Goal: Transaction & Acquisition: Register for event/course

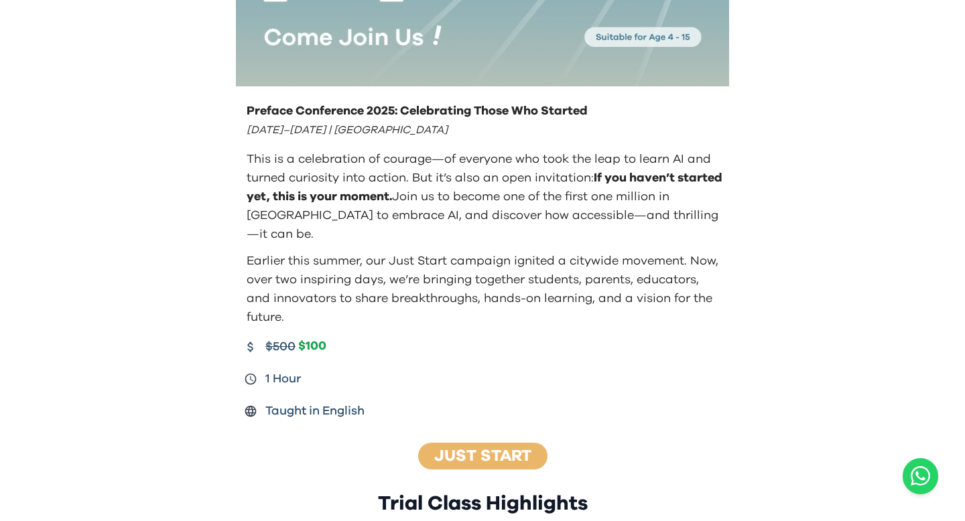
scroll to position [260, 0]
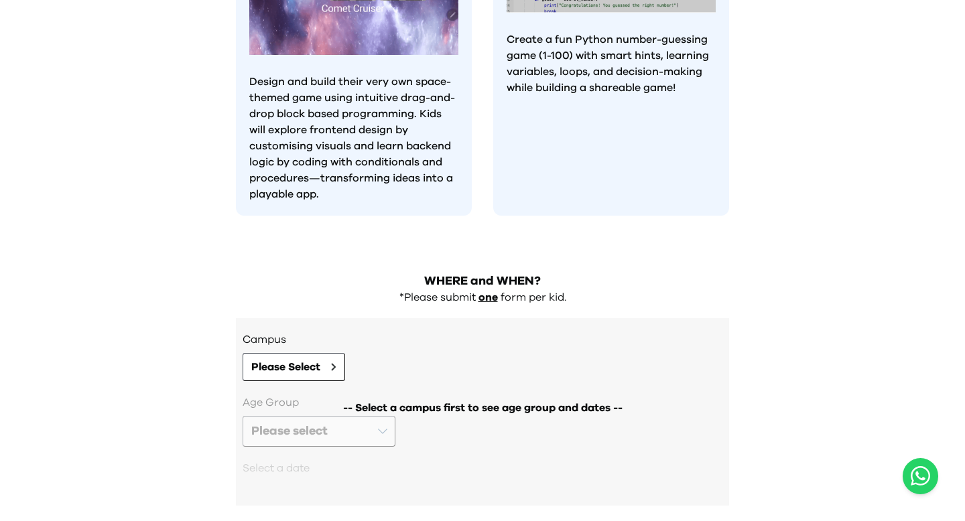
scroll to position [1381, 0]
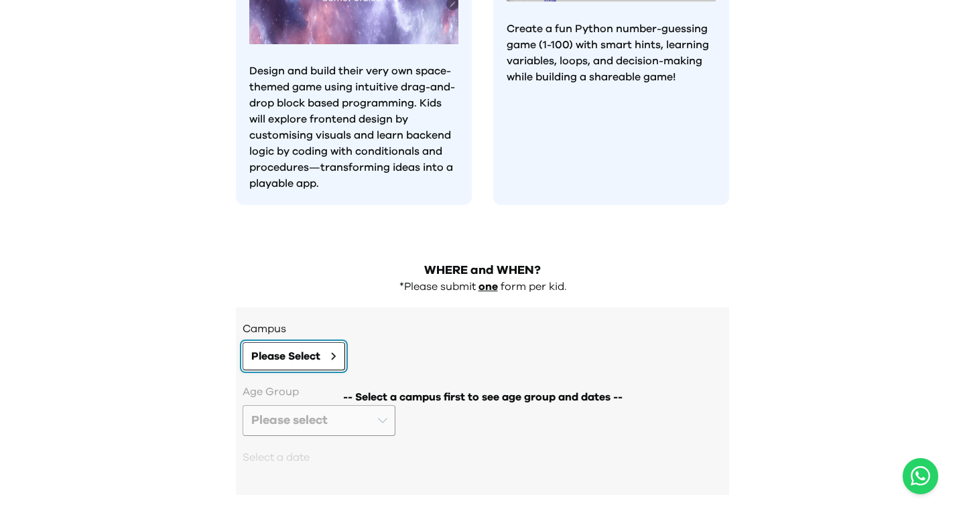
click at [322, 342] on button "Please Select" at bounding box center [294, 356] width 102 height 28
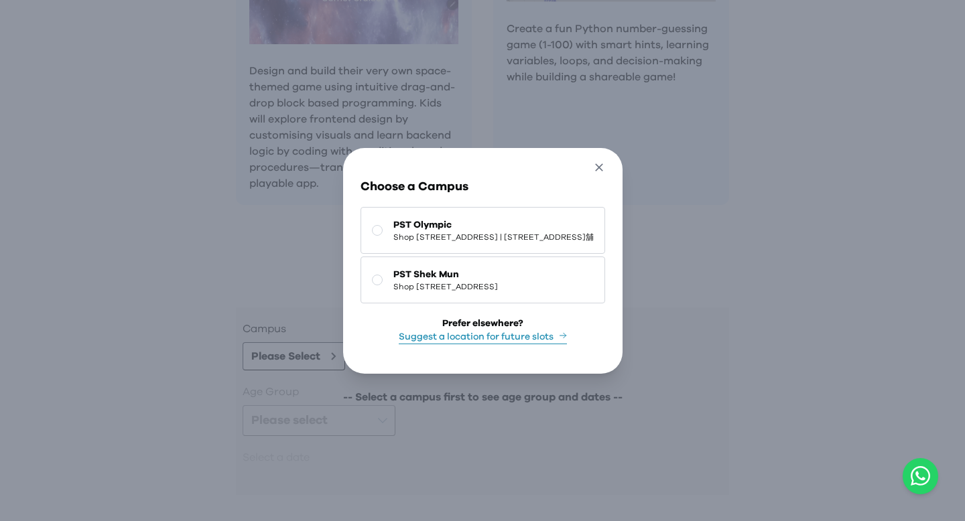
click at [606, 161] on icon "button" at bounding box center [599, 168] width 14 height 14
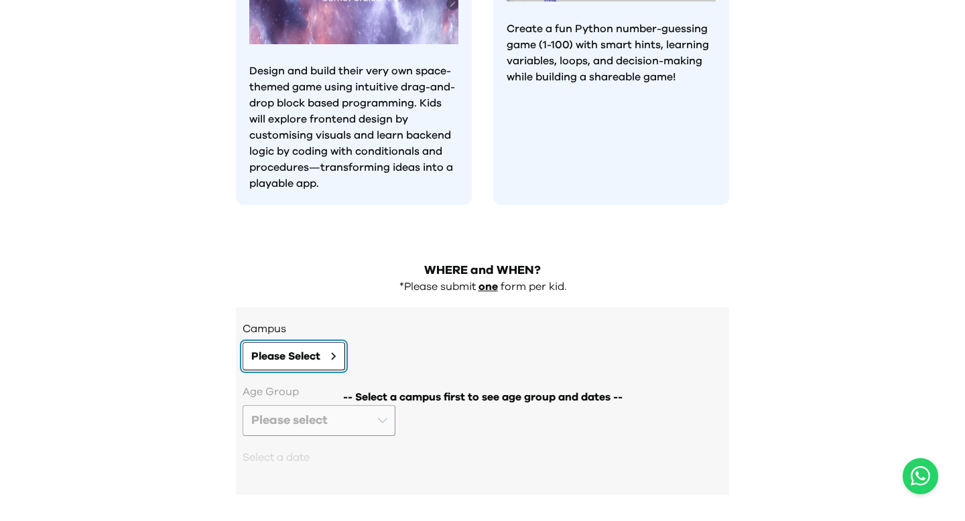
click at [332, 342] on button "Please Select" at bounding box center [294, 356] width 102 height 28
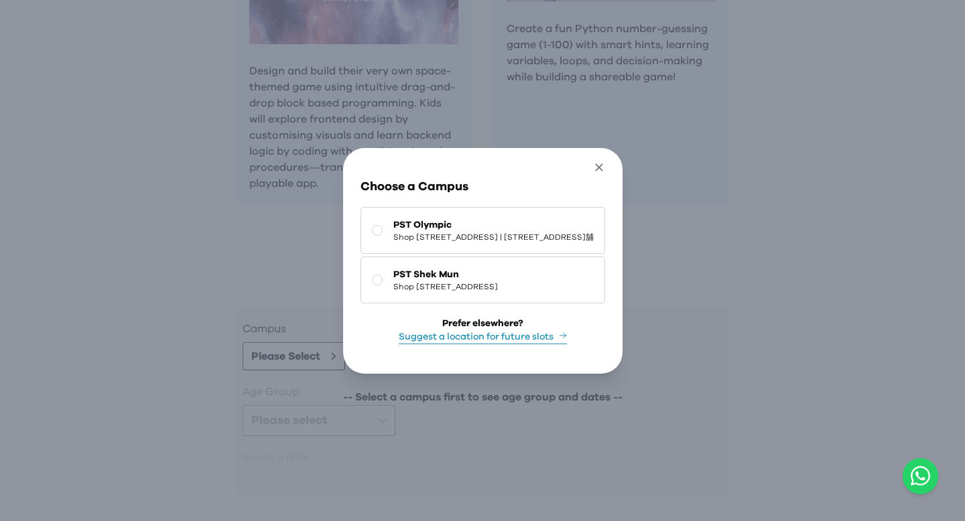
click at [612, 159] on button "Close" at bounding box center [599, 170] width 25 height 23
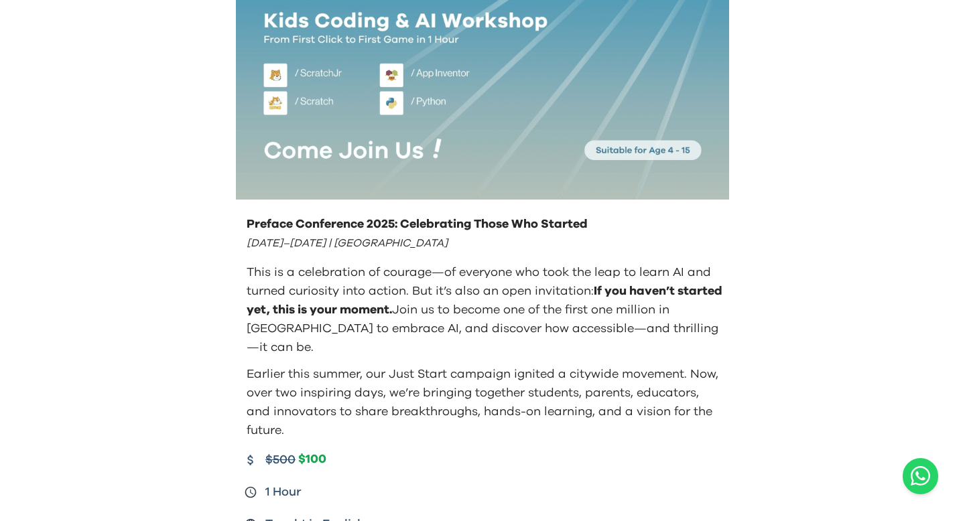
scroll to position [126, 0]
